Goal: Navigation & Orientation: Find specific page/section

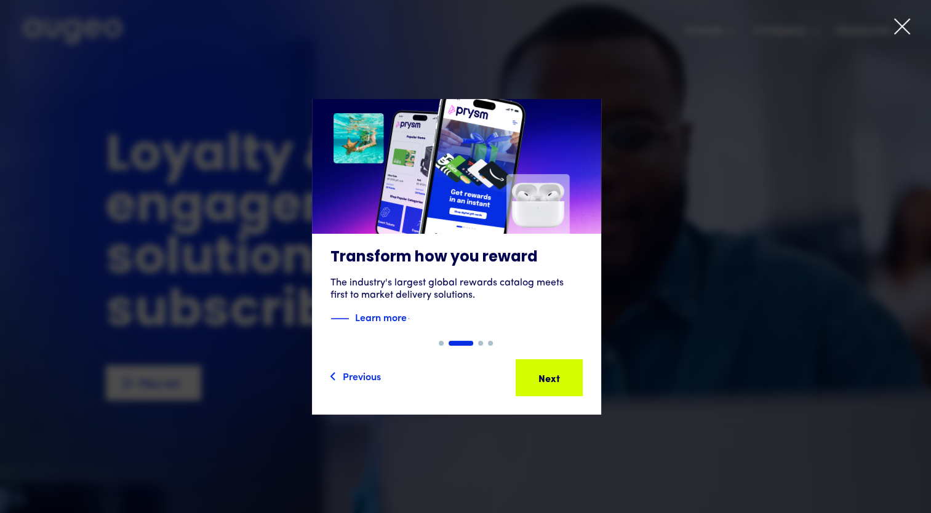
click at [441, 345] on div "Show slide 1 of 4" at bounding box center [441, 343] width 5 height 5
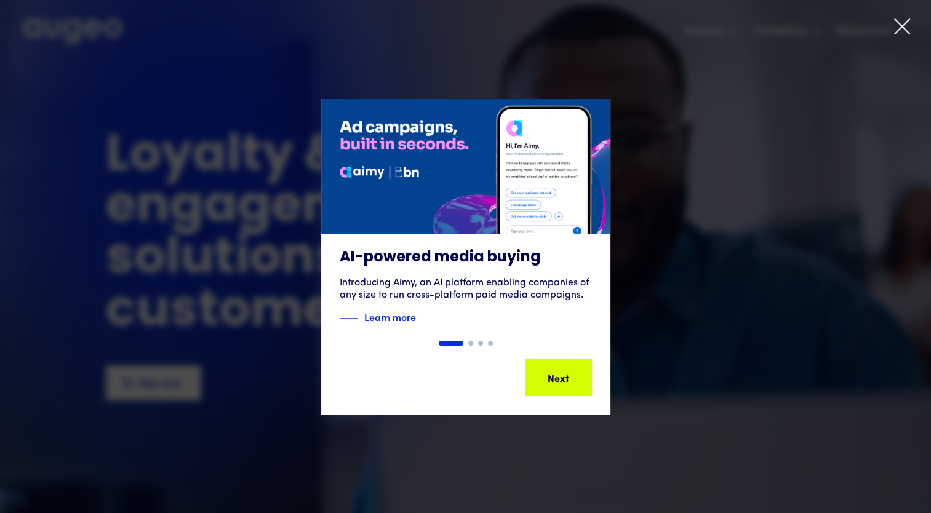
click at [573, 403] on div "Previous Next Next Next Next Next" at bounding box center [465, 378] width 289 height 74
click at [571, 392] on div "Next Next Next Next" at bounding box center [558, 378] width 65 height 34
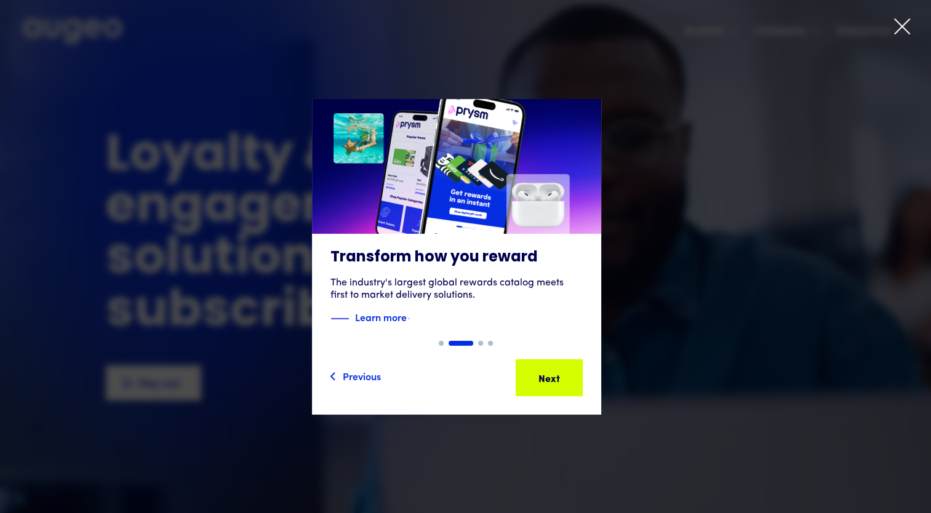
click at [350, 374] on div "Previous" at bounding box center [357, 378] width 52 height 15
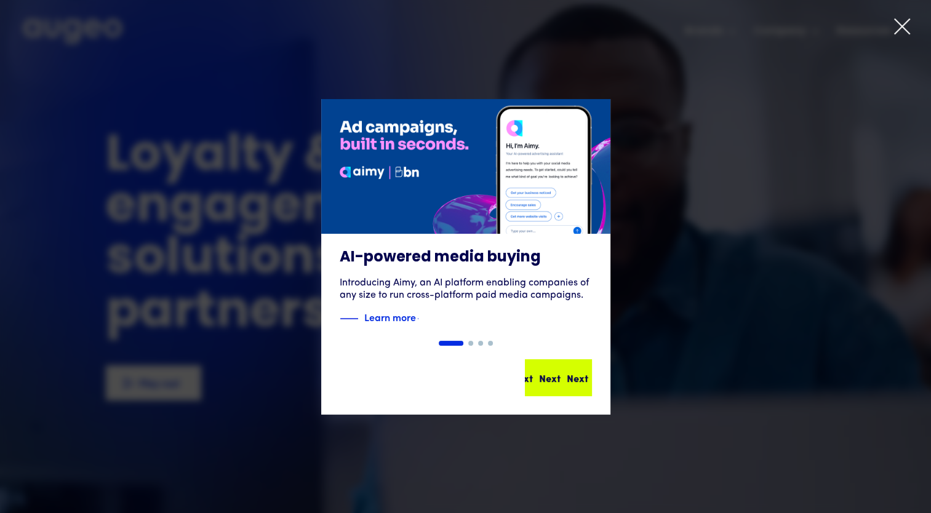
click at [559, 372] on div "Next Next Next Next" at bounding box center [564, 378] width 111 height 15
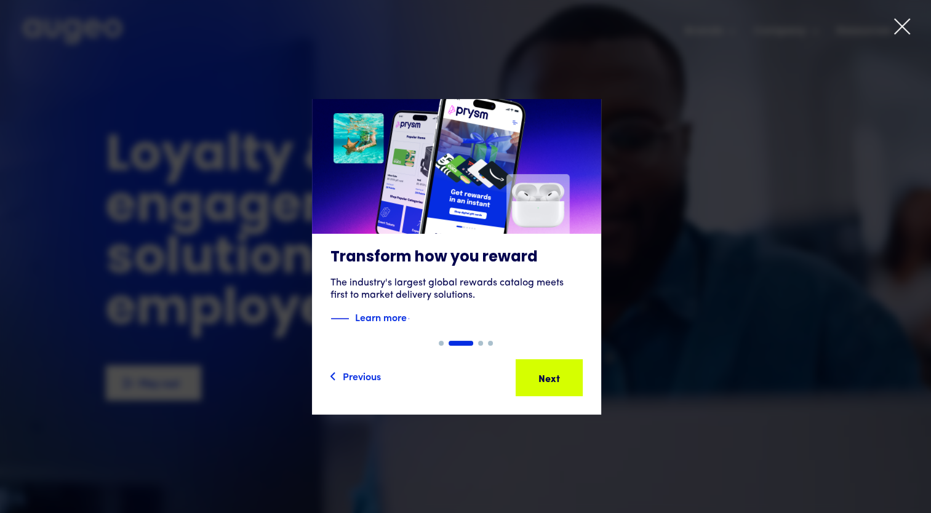
click at [352, 380] on div "Previous" at bounding box center [362, 376] width 38 height 15
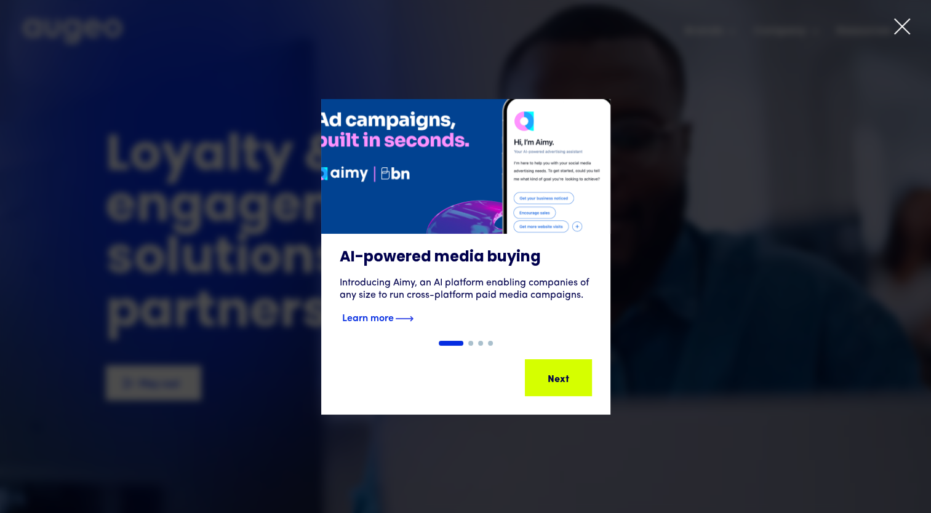
click at [473, 233] on img "1 of 4" at bounding box center [465, 167] width 347 height 162
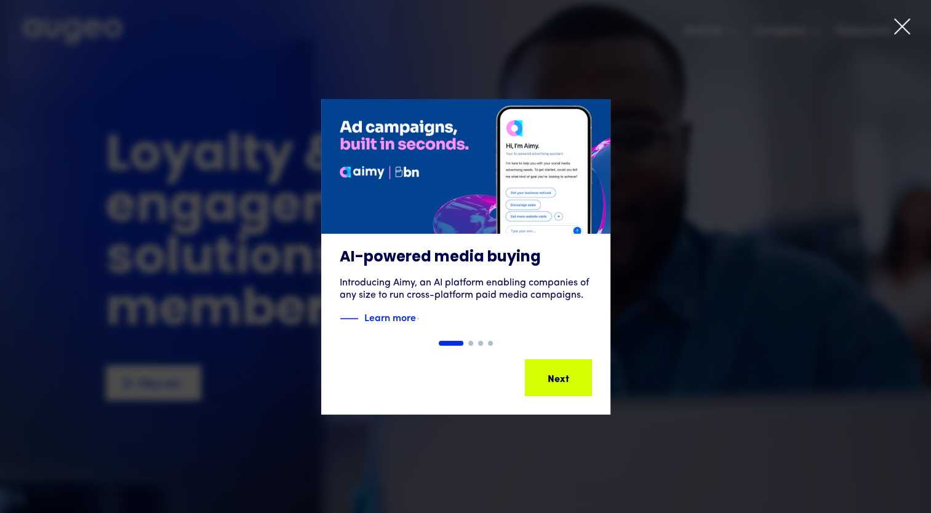
click at [904, 27] on icon at bounding box center [902, 26] width 18 height 18
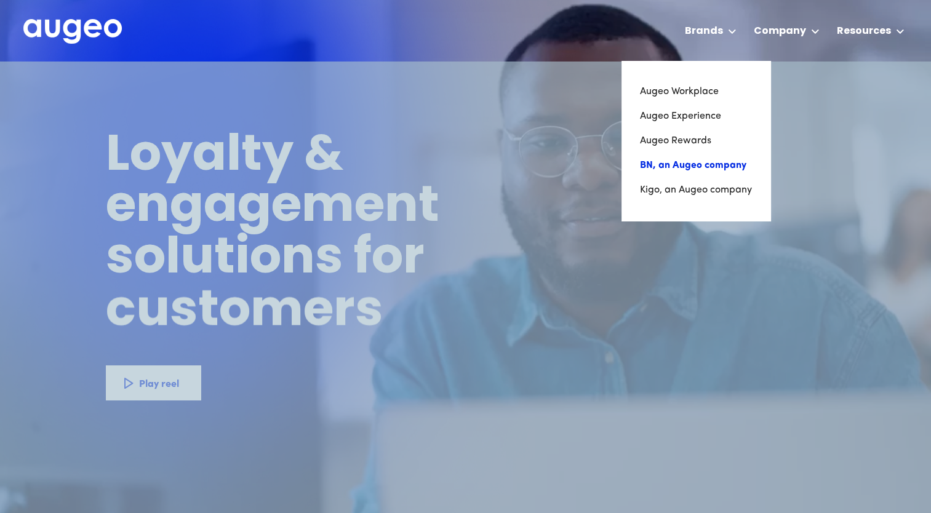
click at [713, 166] on link "BN, an Augeo company" at bounding box center [696, 165] width 112 height 25
